Goal: Transaction & Acquisition: Purchase product/service

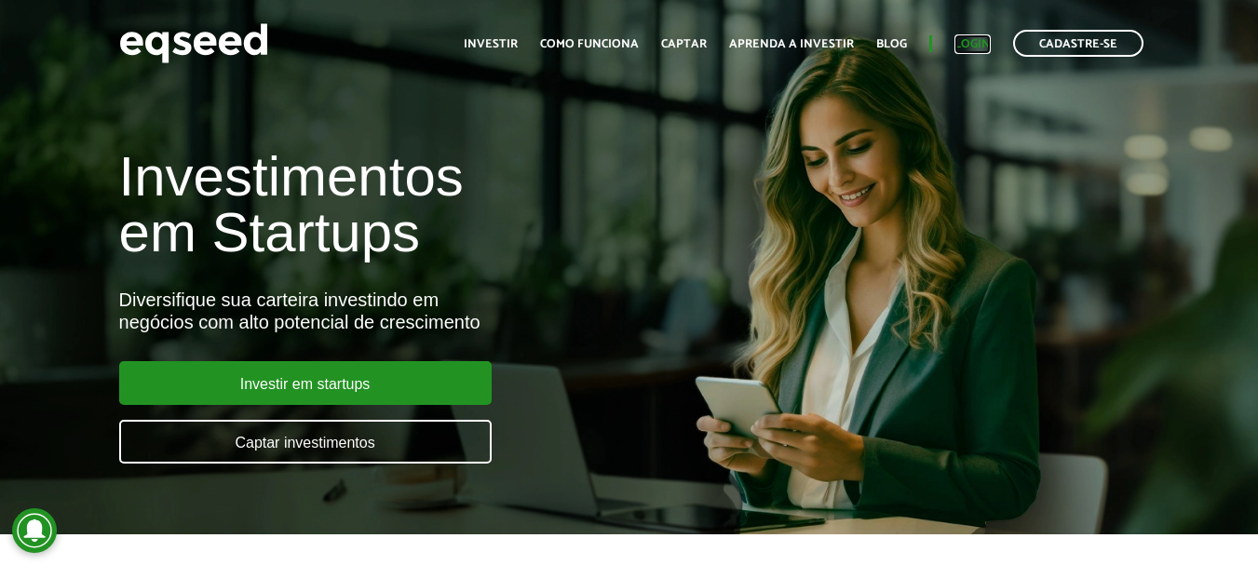
click at [981, 40] on link "Login" at bounding box center [973, 44] width 36 height 12
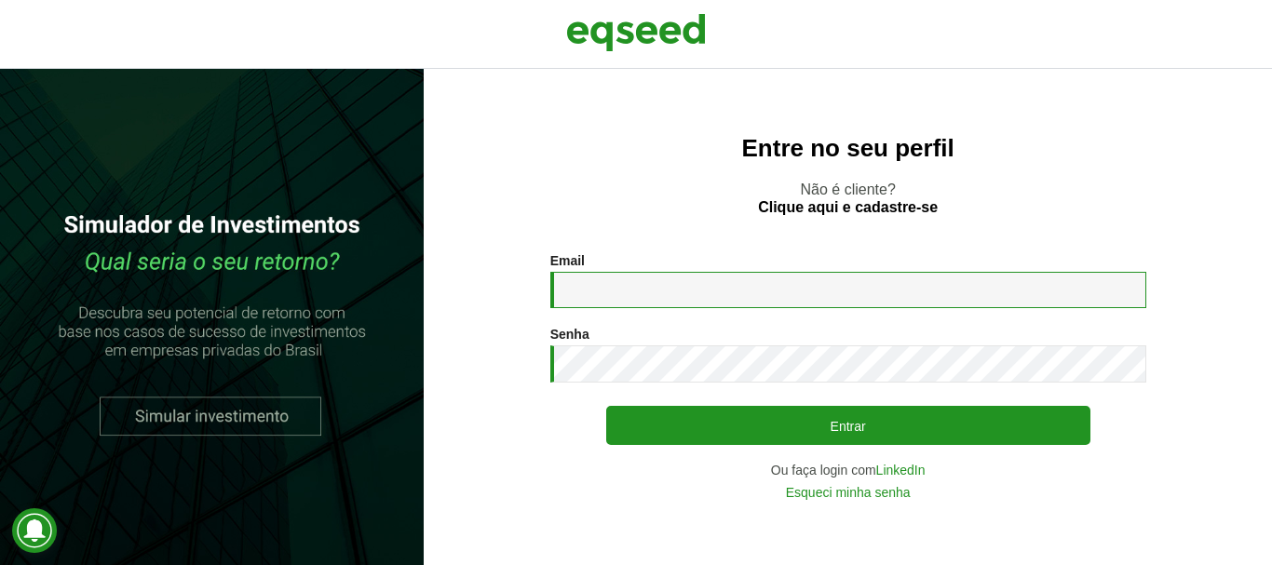
click at [641, 293] on input "Email *" at bounding box center [848, 290] width 596 height 36
type input "**********"
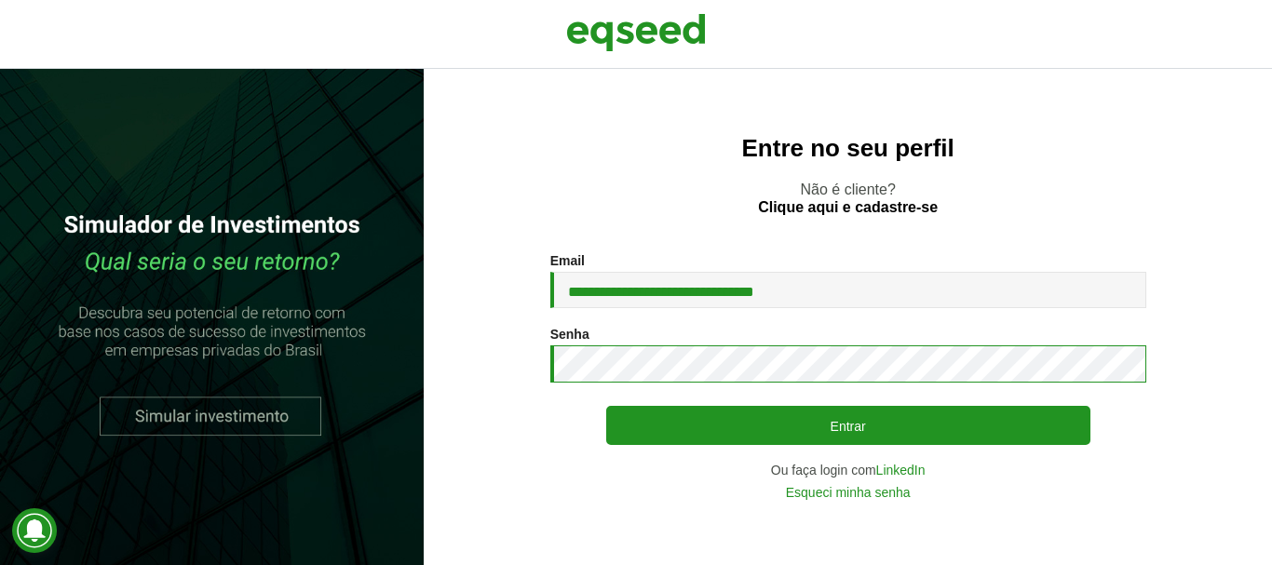
click at [606, 406] on button "Entrar" at bounding box center [848, 425] width 484 height 39
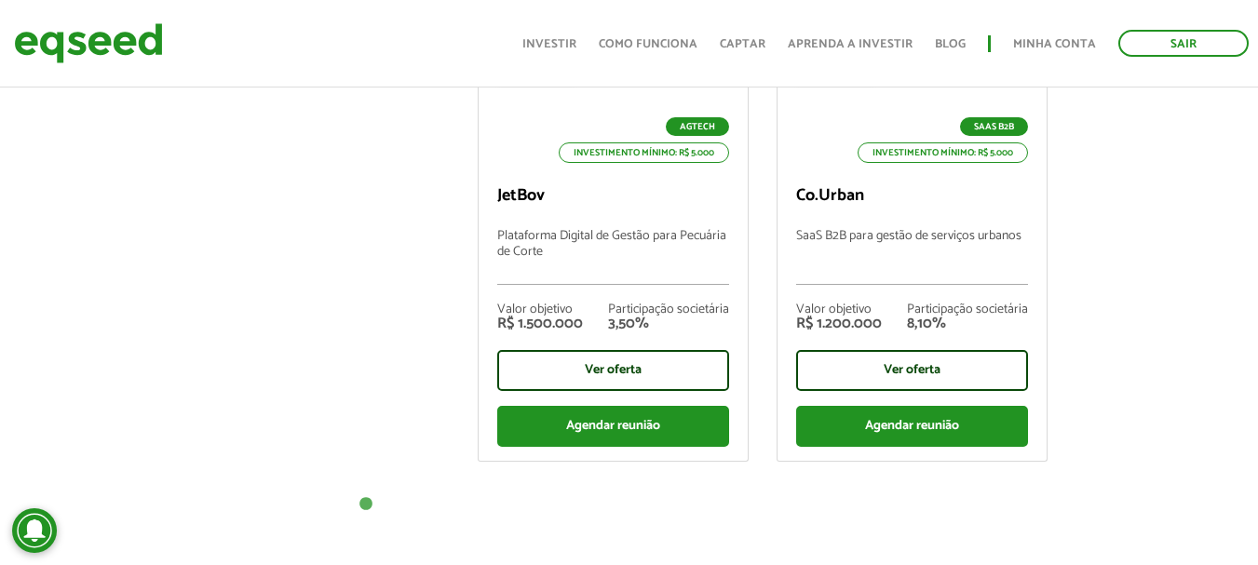
scroll to position [1006, 0]
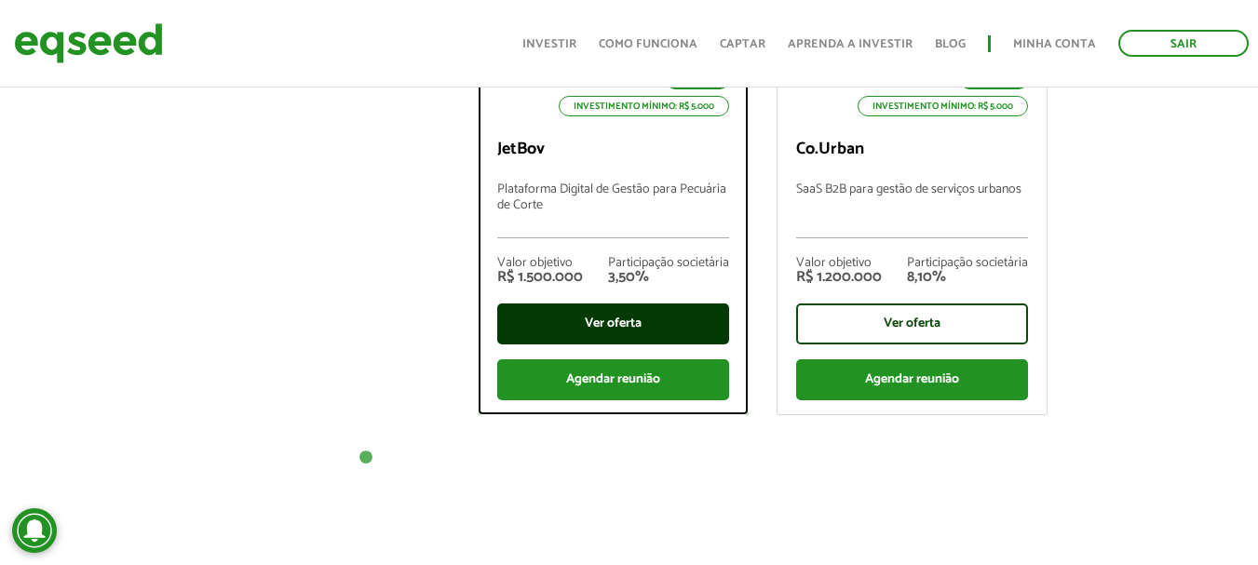
click at [576, 324] on div "Ver oferta" at bounding box center [613, 324] width 232 height 41
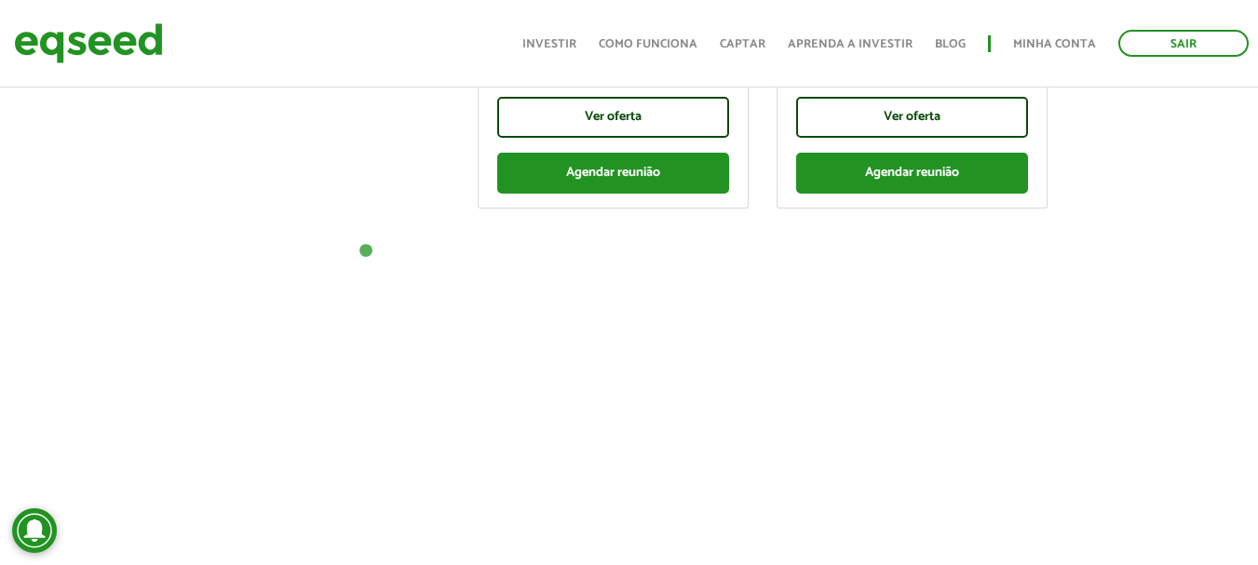
scroll to position [1125, 0]
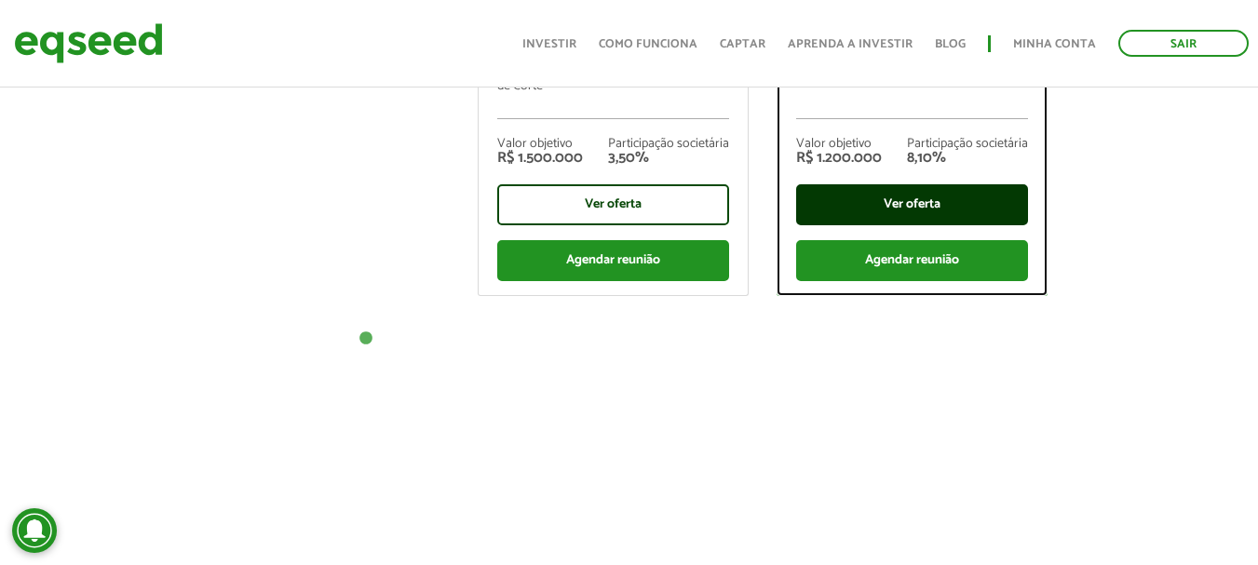
click at [910, 190] on div "Ver oferta" at bounding box center [912, 204] width 232 height 41
